Goal: Task Accomplishment & Management: Manage account settings

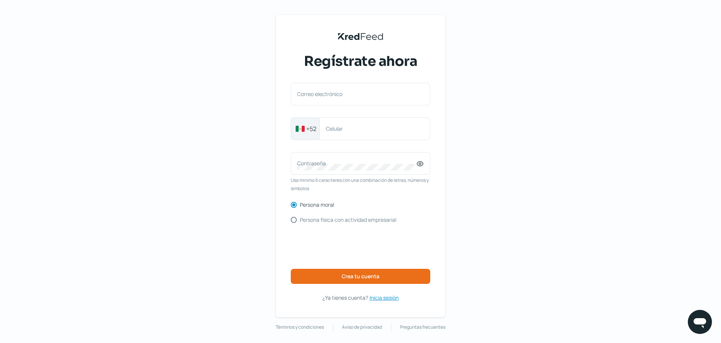
click at [382, 297] on span "Inicia sesión" at bounding box center [383, 297] width 29 height 9
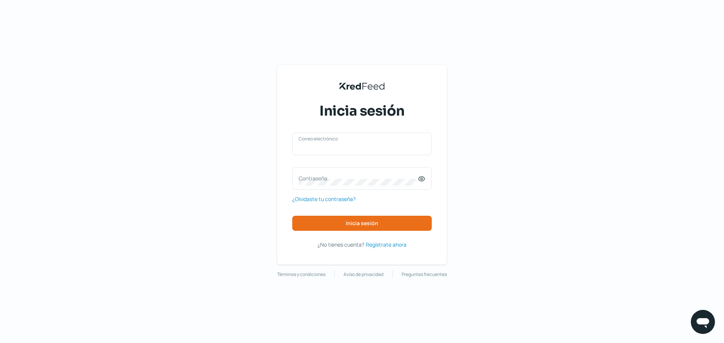
type input "[EMAIL_ADDRESS][DOMAIN_NAME]"
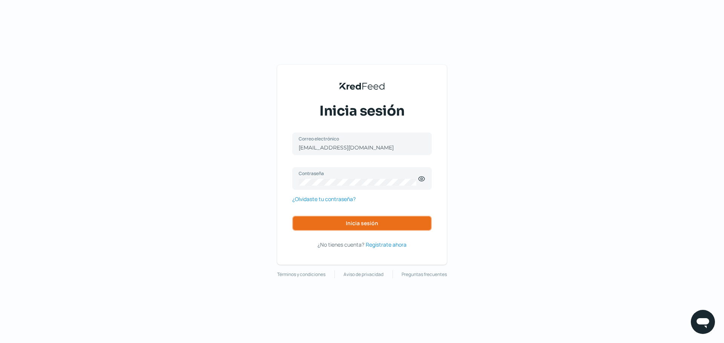
click at [359, 225] on span "Inicia sesión" at bounding box center [362, 223] width 32 height 5
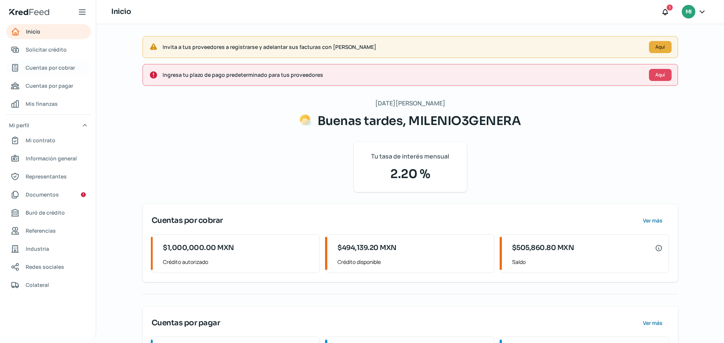
click at [53, 68] on span "Cuentas por cobrar" at bounding box center [50, 67] width 49 height 9
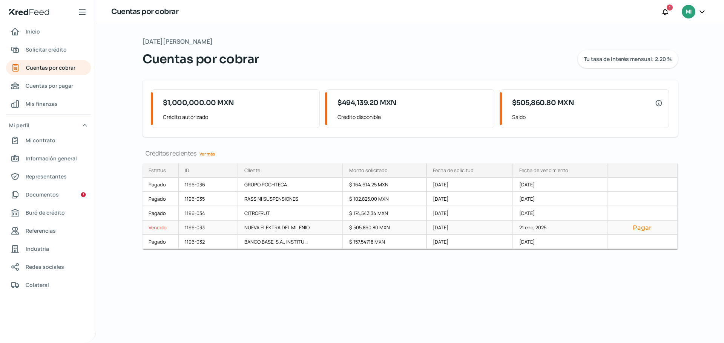
click at [637, 228] on button "Pagar" at bounding box center [642, 228] width 58 height 8
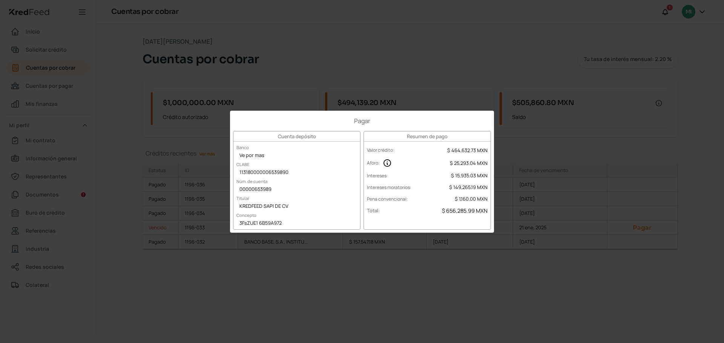
click at [691, 85] on div "Pagar Cuenta depósito Banco Ve por mas CLABE 113180000006539890 Núm. de cuenta …" at bounding box center [362, 171] width 724 height 343
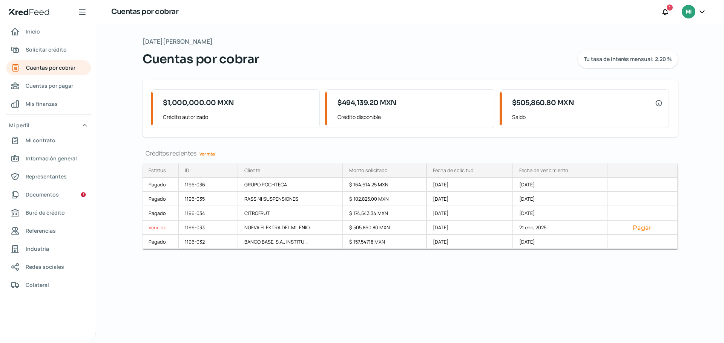
click at [703, 14] on icon at bounding box center [702, 12] width 8 height 8
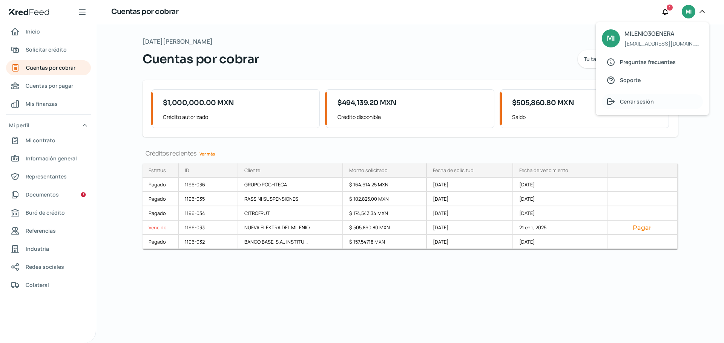
click at [629, 102] on span "Cerrar sesión" at bounding box center [637, 101] width 34 height 9
